Goal: Book appointment/travel/reservation

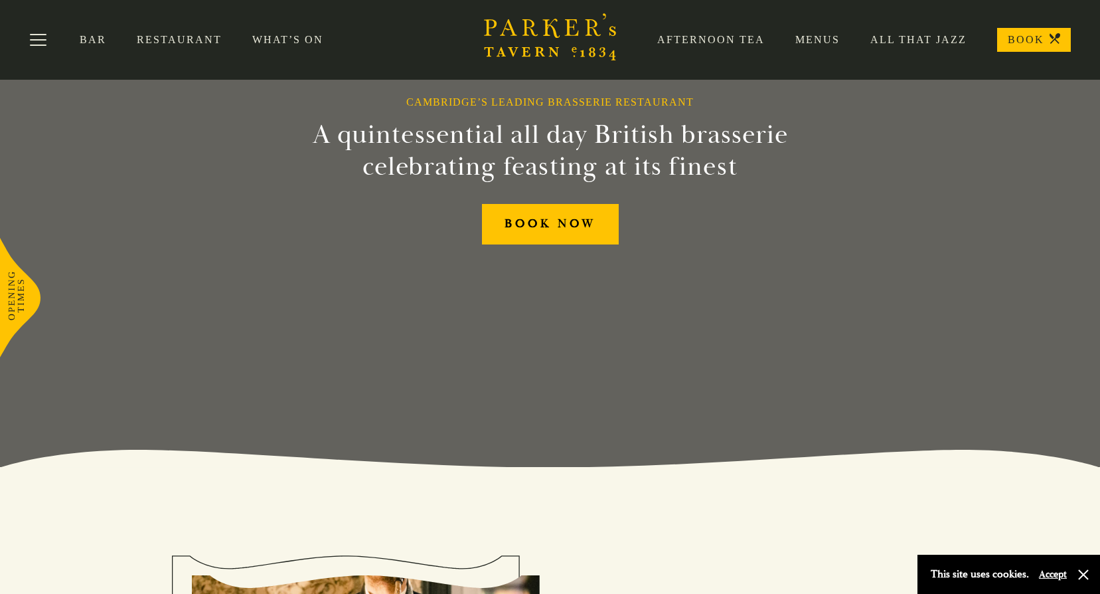
scroll to position [111, 0]
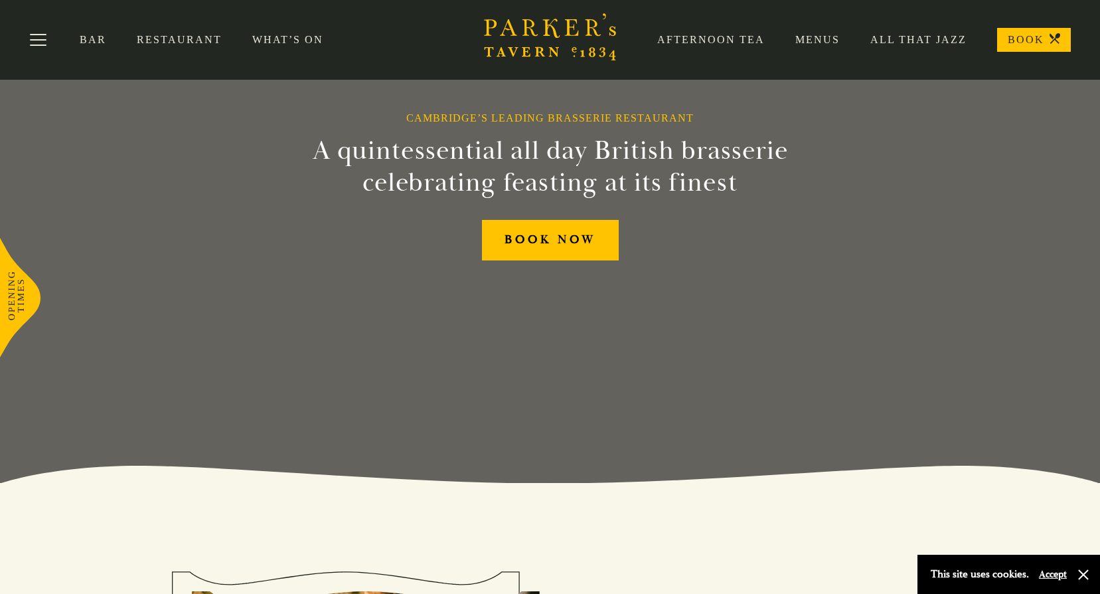
click at [813, 41] on link "Menus" at bounding box center [802, 39] width 75 height 13
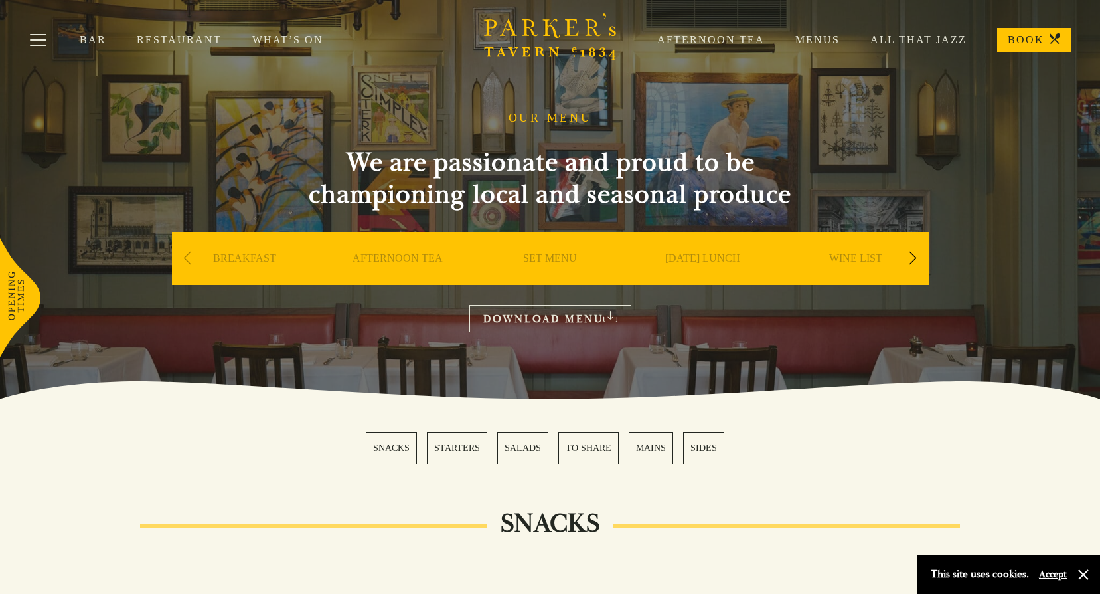
click at [634, 448] on link "MAINS" at bounding box center [651, 448] width 44 height 33
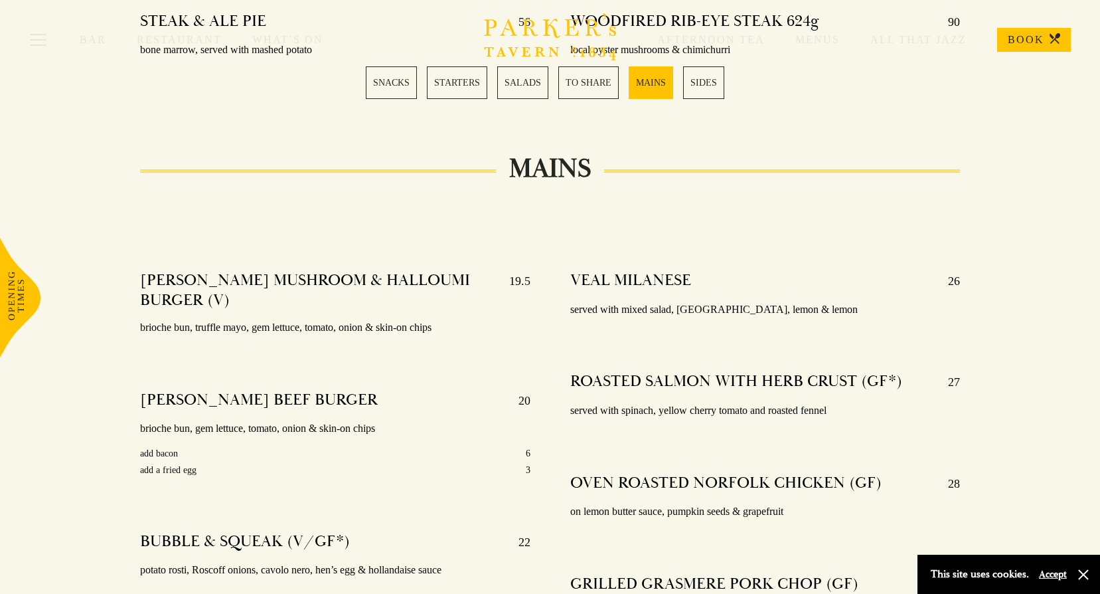
scroll to position [2328, 0]
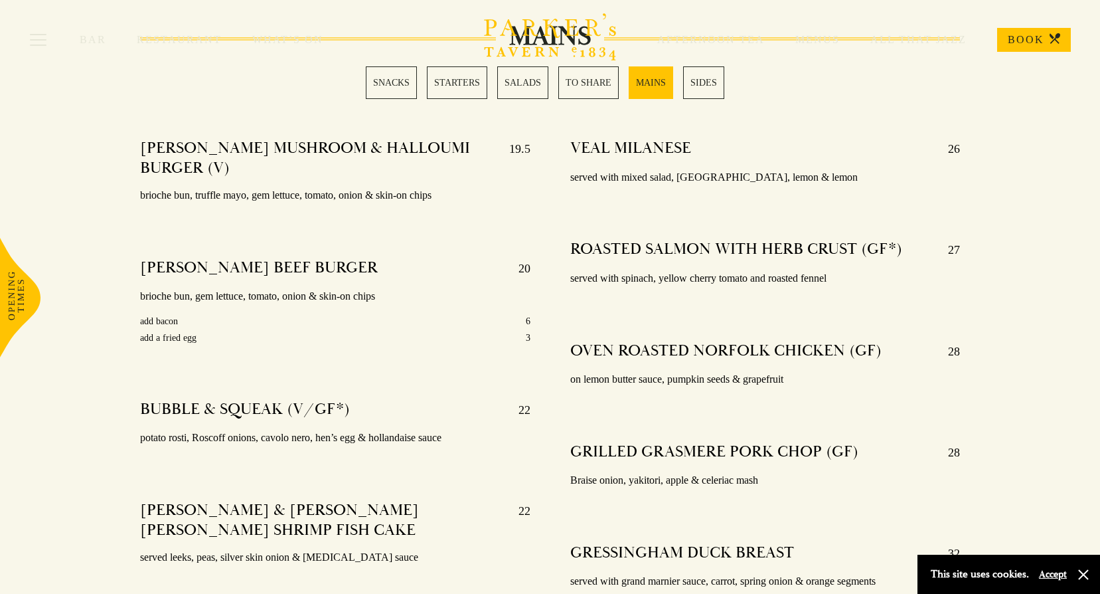
click at [1035, 39] on link "BOOK" at bounding box center [1034, 40] width 74 height 24
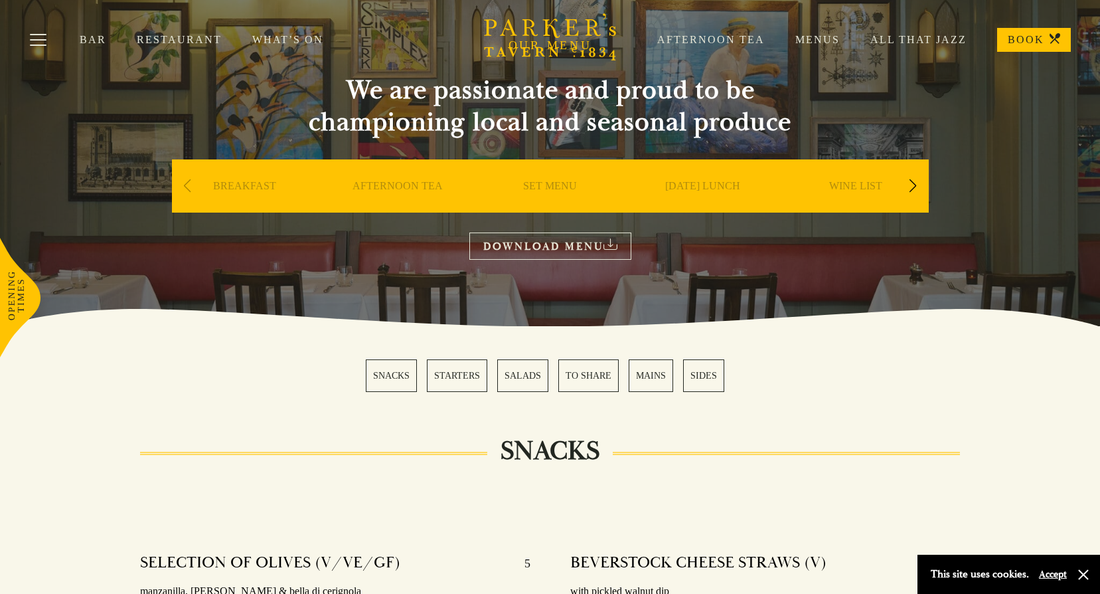
scroll to position [0, 0]
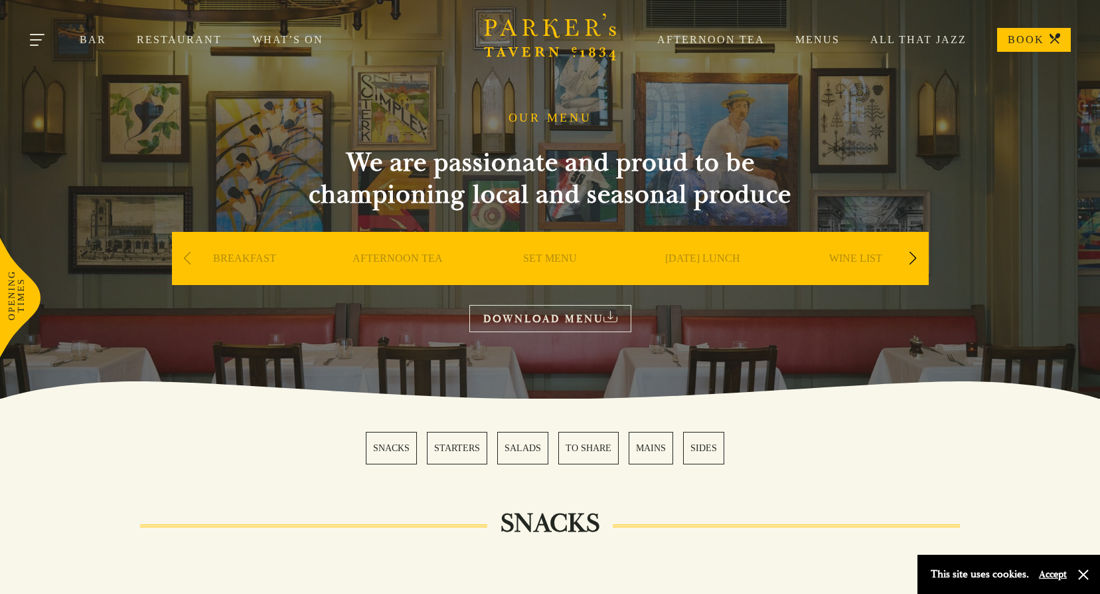
click at [25, 42] on button "Toggle navigation" at bounding box center [38, 42] width 56 height 56
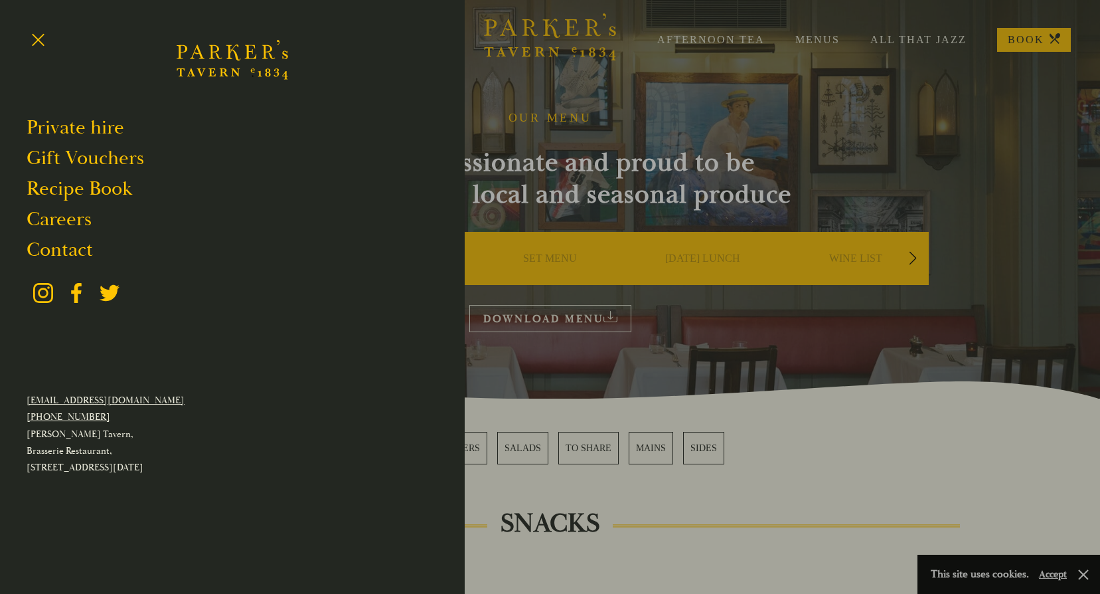
click at [602, 155] on div at bounding box center [550, 297] width 1100 height 594
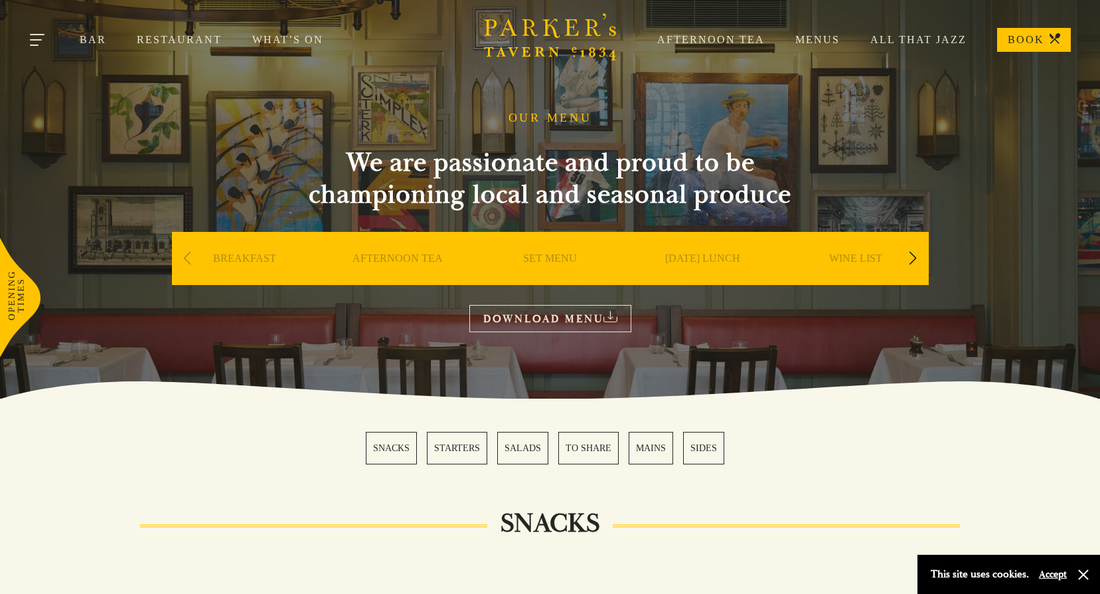
click at [43, 36] on button "Toggle navigation" at bounding box center [38, 42] width 56 height 56
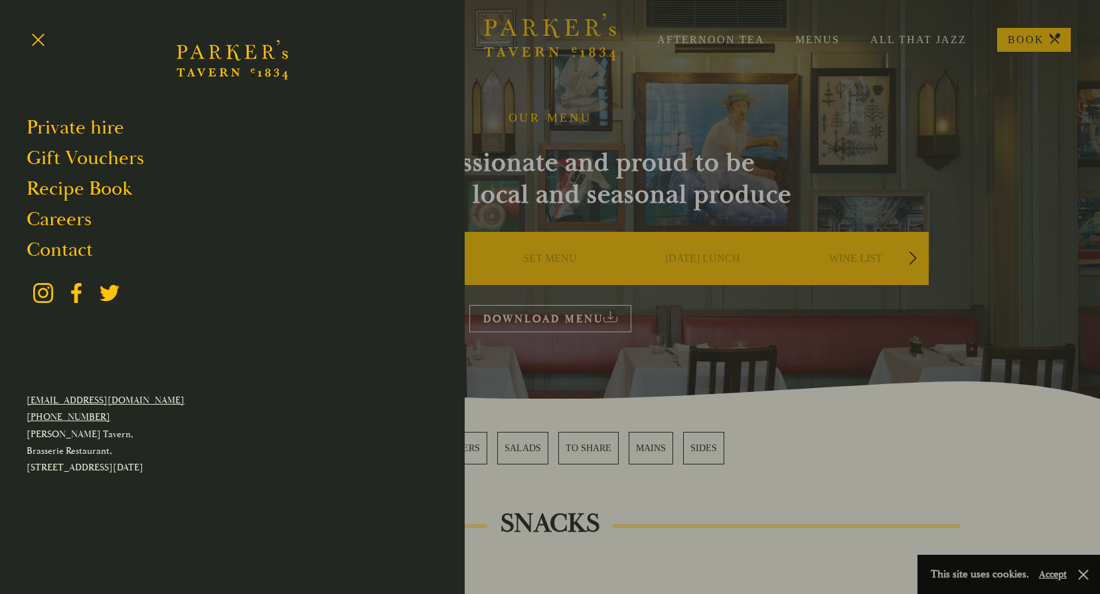
click at [850, 50] on div at bounding box center [550, 297] width 1100 height 594
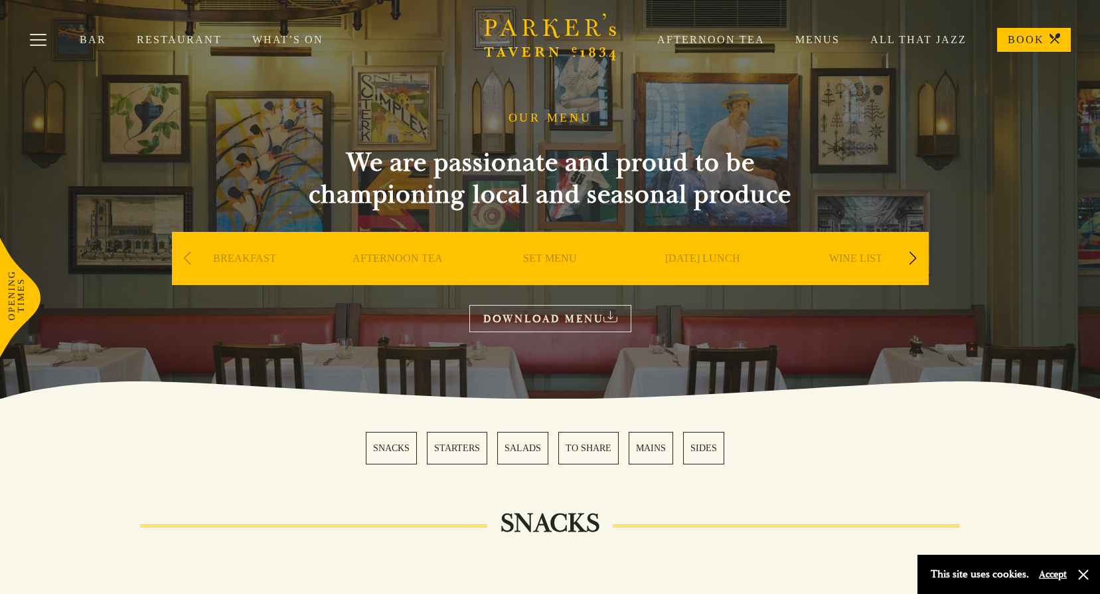
click at [919, 253] on div "Next slide" at bounding box center [913, 258] width 18 height 29
click at [919, 254] on div "Next slide" at bounding box center [913, 258] width 18 height 29
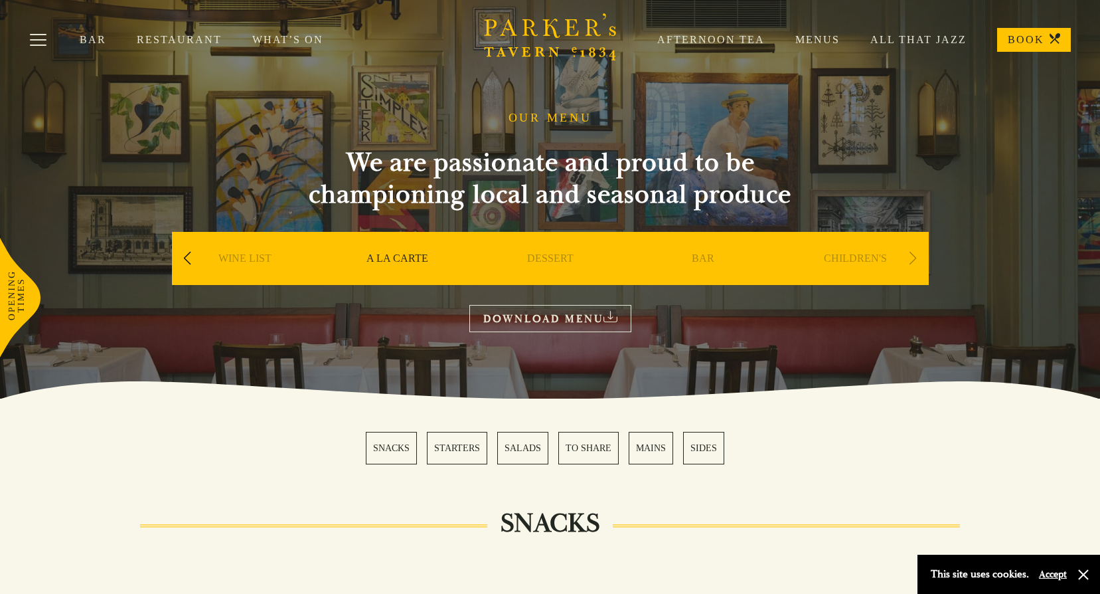
click at [919, 254] on div "Next slide" at bounding box center [913, 258] width 18 height 29
